Goal: Task Accomplishment & Management: Complete application form

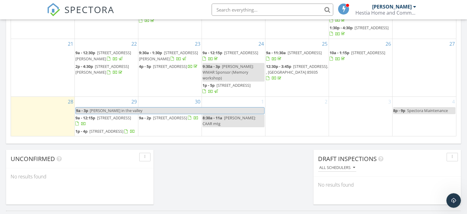
scroll to position [423, 0]
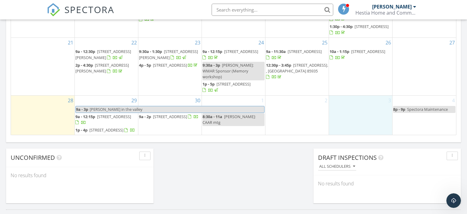
click at [362, 106] on div "3" at bounding box center [360, 115] width 63 height 40
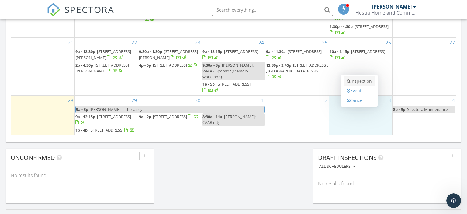
click at [367, 83] on link "Inspection" at bounding box center [358, 81] width 31 height 10
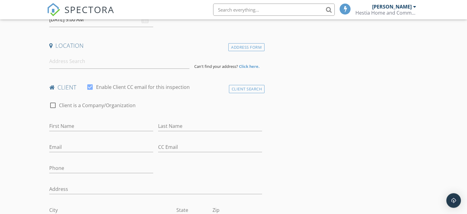
scroll to position [160, 0]
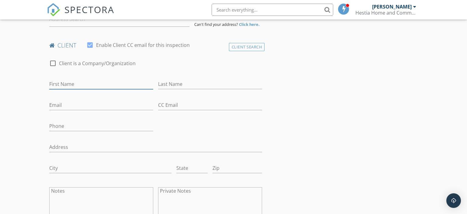
click at [110, 82] on input "First Name" at bounding box center [101, 84] width 104 height 10
type input "Alecia"
click at [177, 82] on input "Last Name" at bounding box center [210, 84] width 104 height 10
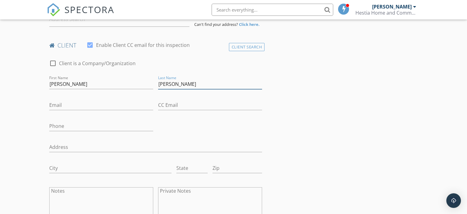
type input "Denton"
click at [66, 103] on input "Email" at bounding box center [101, 105] width 104 height 10
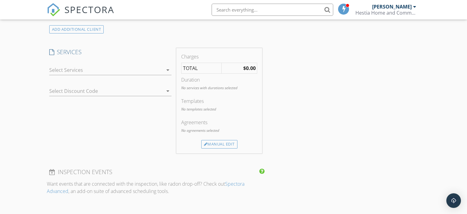
scroll to position [385, 0]
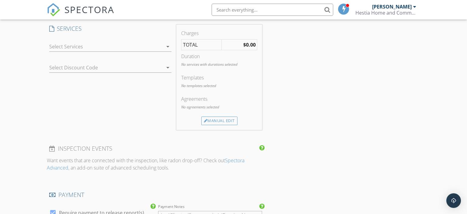
type input "aleciajoyner@gmail.com"
click at [168, 46] on icon "arrow_drop_down" at bounding box center [167, 46] width 7 height 7
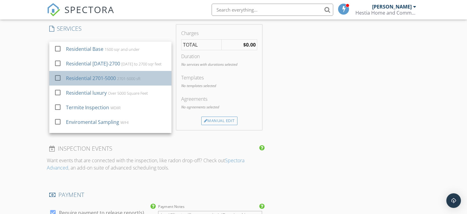
click at [137, 76] on div "2701-5000 sft" at bounding box center [128, 78] width 23 height 5
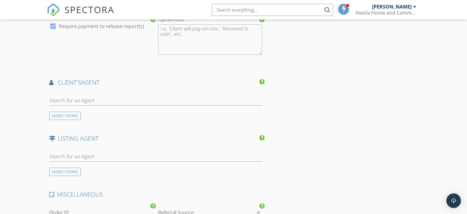
scroll to position [578, 0]
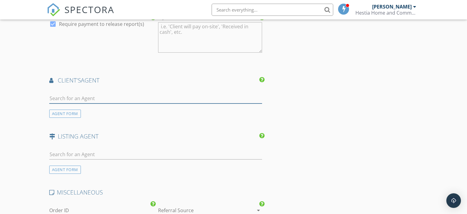
click at [109, 95] on input "text" at bounding box center [155, 98] width 213 height 10
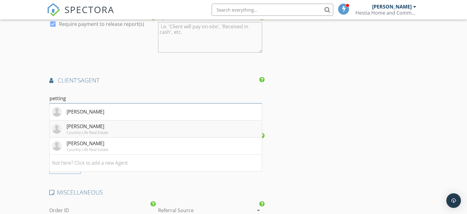
type input "petting"
click at [110, 129] on li "Charles Pettingill Country Life Real Estate" at bounding box center [156, 128] width 212 height 17
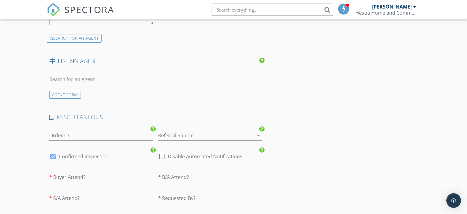
scroll to position [834, 0]
click at [96, 172] on input "text" at bounding box center [101, 176] width 104 height 10
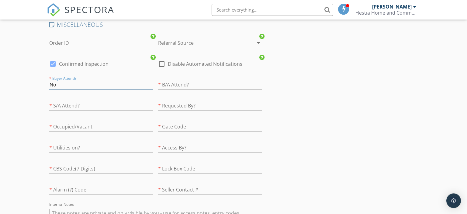
scroll to position [931, 0]
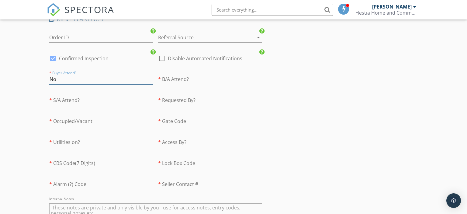
type input "No"
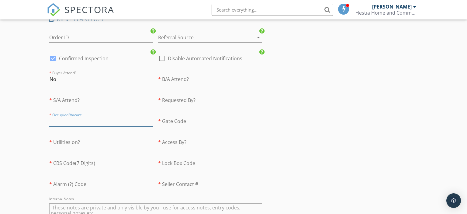
click at [76, 120] on input "text" at bounding box center [101, 121] width 104 height 10
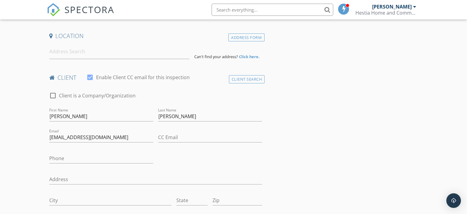
scroll to position [0, 0]
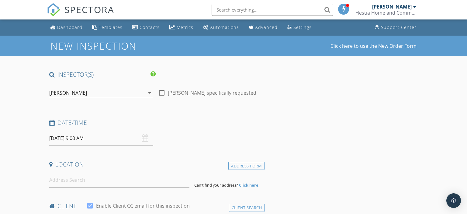
type input "Vacant"
click at [60, 179] on input at bounding box center [119, 179] width 140 height 15
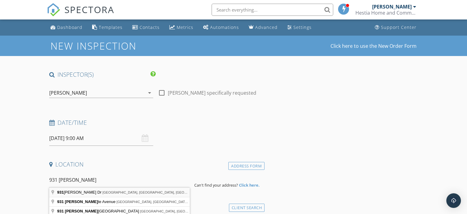
type input "931 Miramon Dr, Lakeside, AZ, USA"
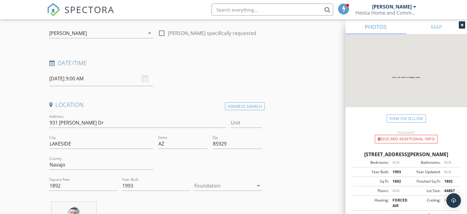
scroll to position [96, 0]
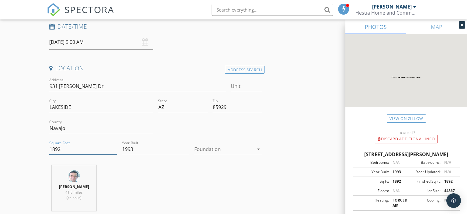
drag, startPoint x: 75, startPoint y: 148, endPoint x: 32, endPoint y: 154, distance: 43.2
click at [49, 154] on input "1892" at bounding box center [83, 149] width 68 height 10
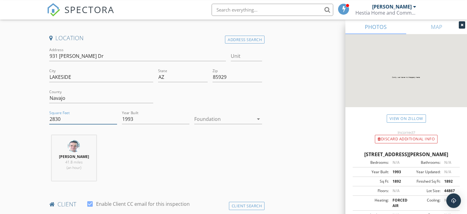
scroll to position [128, 0]
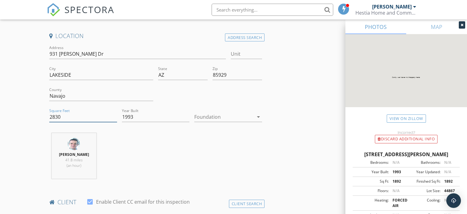
type input "2830"
click at [146, 117] on input "1993" at bounding box center [156, 117] width 68 height 10
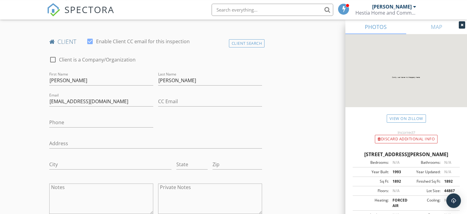
scroll to position [289, 0]
click at [98, 123] on input "Phone" at bounding box center [101, 122] width 104 height 10
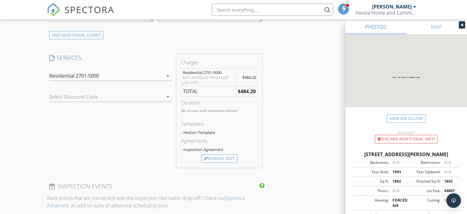
scroll to position [481, 0]
type input "928-358-6200"
click at [226, 158] on div "Manual Edit" at bounding box center [219, 157] width 36 height 9
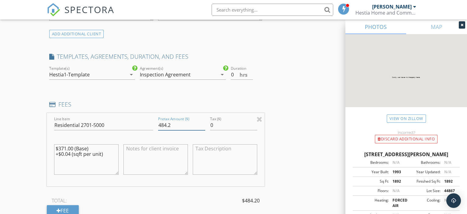
drag, startPoint x: 178, startPoint y: 124, endPoint x: 147, endPoint y: 123, distance: 31.3
click at [158, 123] on input "484.2" at bounding box center [181, 125] width 47 height 10
drag, startPoint x: 167, startPoint y: 124, endPoint x: 162, endPoint y: 124, distance: 4.6
click at [162, 124] on input "485.00" at bounding box center [181, 125] width 47 height 10
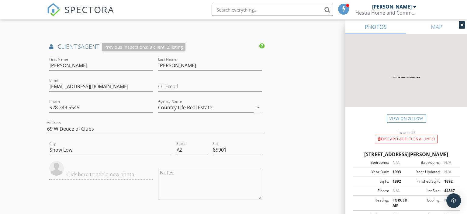
scroll to position [802, 0]
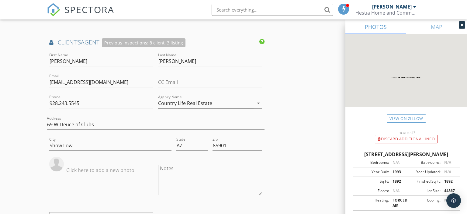
type input "492.00"
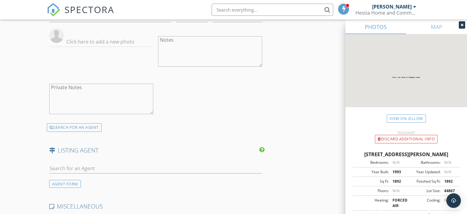
click at [94, 160] on div at bounding box center [155, 170] width 213 height 20
click at [99, 168] on input "text" at bounding box center [155, 168] width 213 height 10
type input "perry"
click at [124, 198] on li "Not here? Click to add a new Agent" at bounding box center [156, 198] width 212 height 17
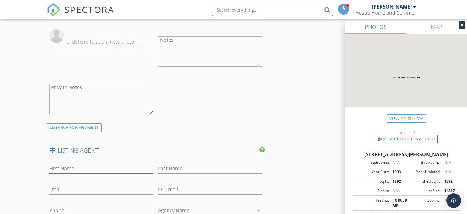
click at [98, 167] on input "First Name" at bounding box center [101, 168] width 104 height 10
type input "Perry"
click at [160, 166] on input "Last Name" at bounding box center [210, 168] width 104 height 10
type input "Kimball"
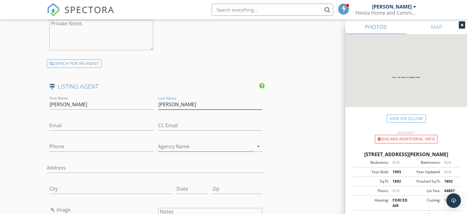
scroll to position [995, 0]
click at [79, 141] on input "Phone" at bounding box center [101, 146] width 104 height 10
paste input "480-386-0406"
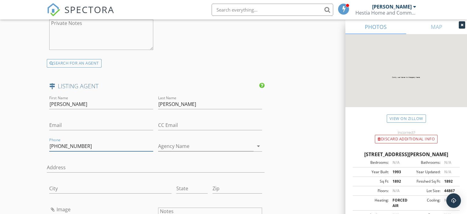
type input "480-386-0406"
click at [174, 145] on input "Agency Name" at bounding box center [205, 146] width 95 height 10
type input "Elite Square Feet"
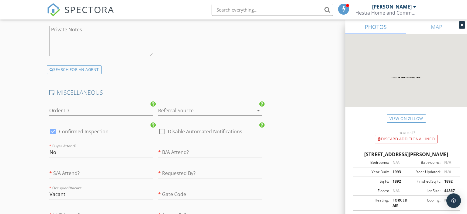
scroll to position [1316, 0]
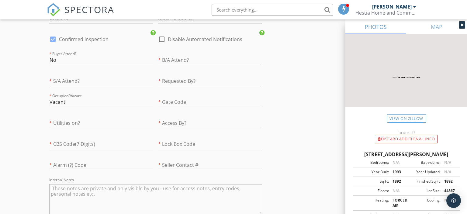
click at [100, 188] on textarea "Internal Notes" at bounding box center [155, 199] width 213 height 30
type textarea "-Utilities to be turned on 10/2/25."
click at [173, 139] on input "text" at bounding box center [210, 144] width 104 height 10
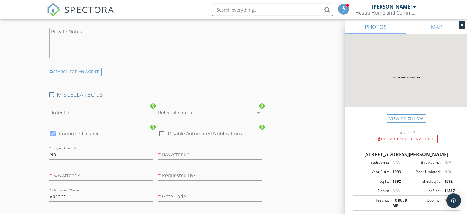
scroll to position [1219, 0]
click at [54, 134] on div at bounding box center [53, 135] width 10 height 10
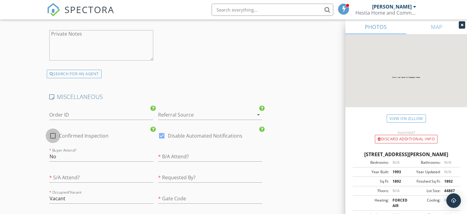
checkbox input "false"
checkbox input "true"
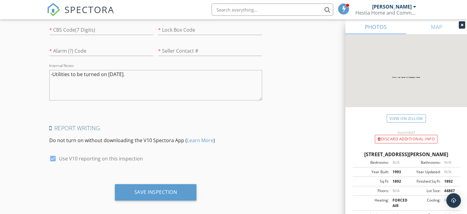
scroll to position [1433, 0]
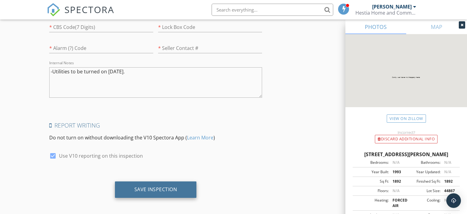
click at [127, 185] on div "Save Inspection" at bounding box center [156, 189] width 82 height 16
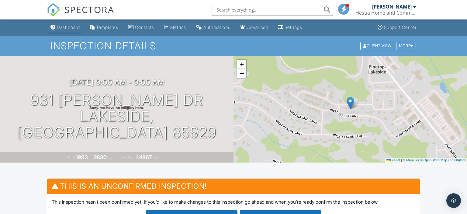
click at [75, 30] on link "Dashboard" at bounding box center [65, 27] width 34 height 11
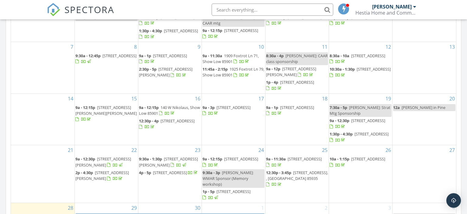
scroll to position [321, 0]
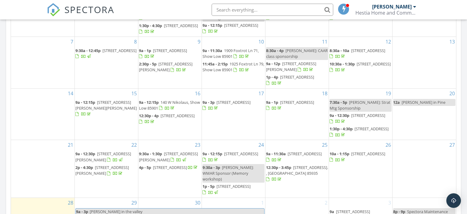
click at [186, 154] on span "250 N Burk Street , Eagar 85925" at bounding box center [168, 156] width 59 height 11
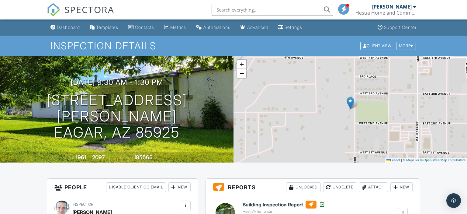
click at [66, 26] on div "Dashboard" at bounding box center [68, 27] width 23 height 5
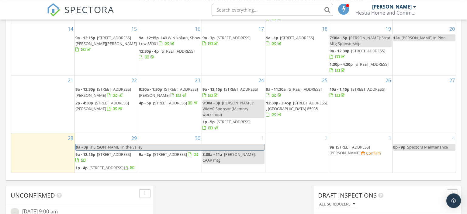
scroll to position [385, 0]
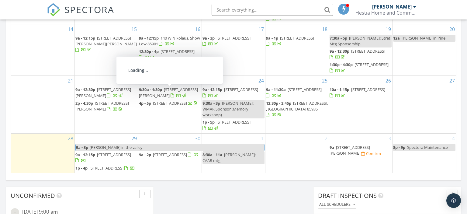
click at [160, 93] on span "[STREET_ADDRESS][PERSON_NAME]" at bounding box center [168, 92] width 59 height 11
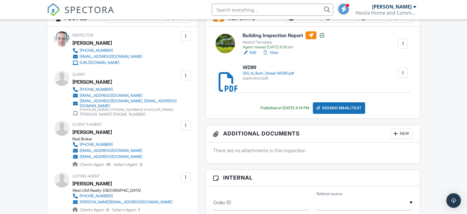
scroll to position [192, 0]
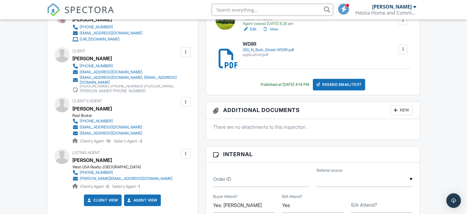
click at [275, 28] on link "View" at bounding box center [270, 29] width 16 height 6
